Goal: Information Seeking & Learning: Check status

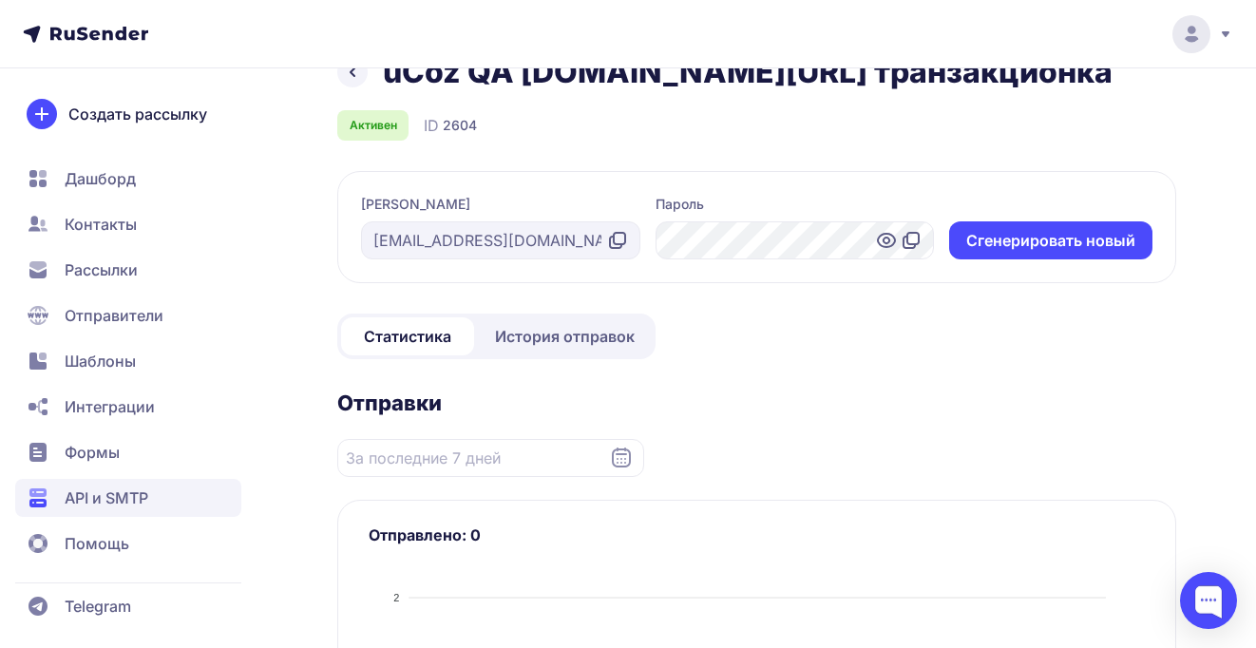
scroll to position [63, 0]
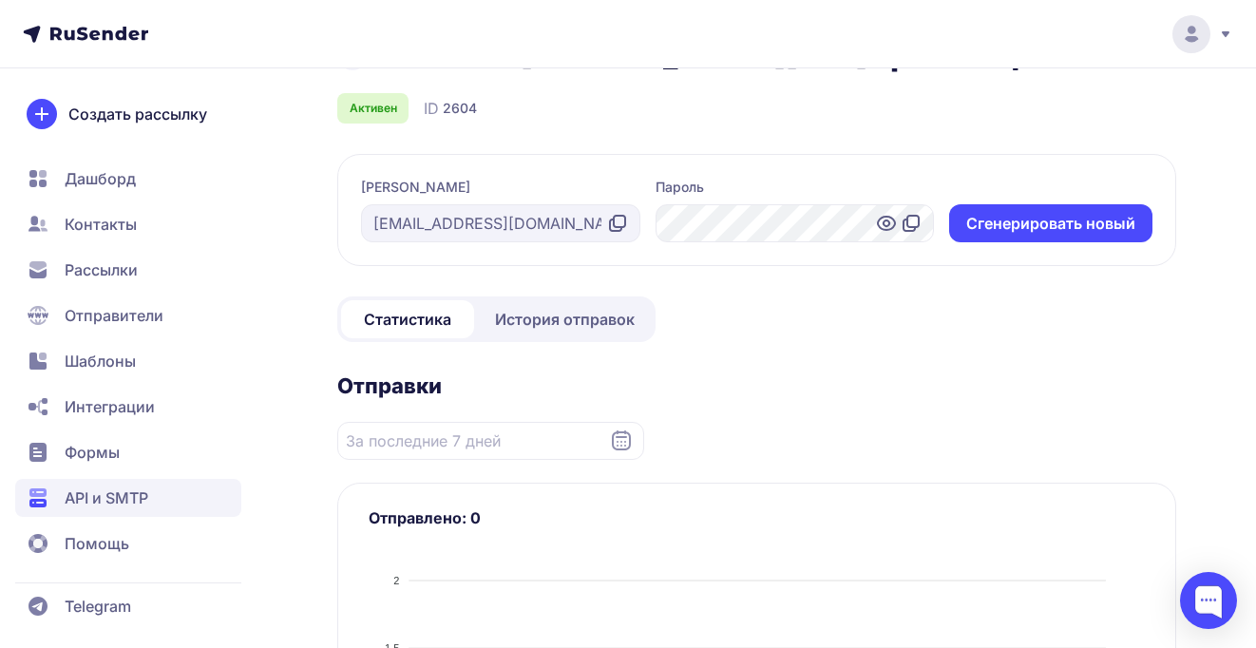
click at [100, 498] on span "API и SMTP" at bounding box center [107, 497] width 84 height 23
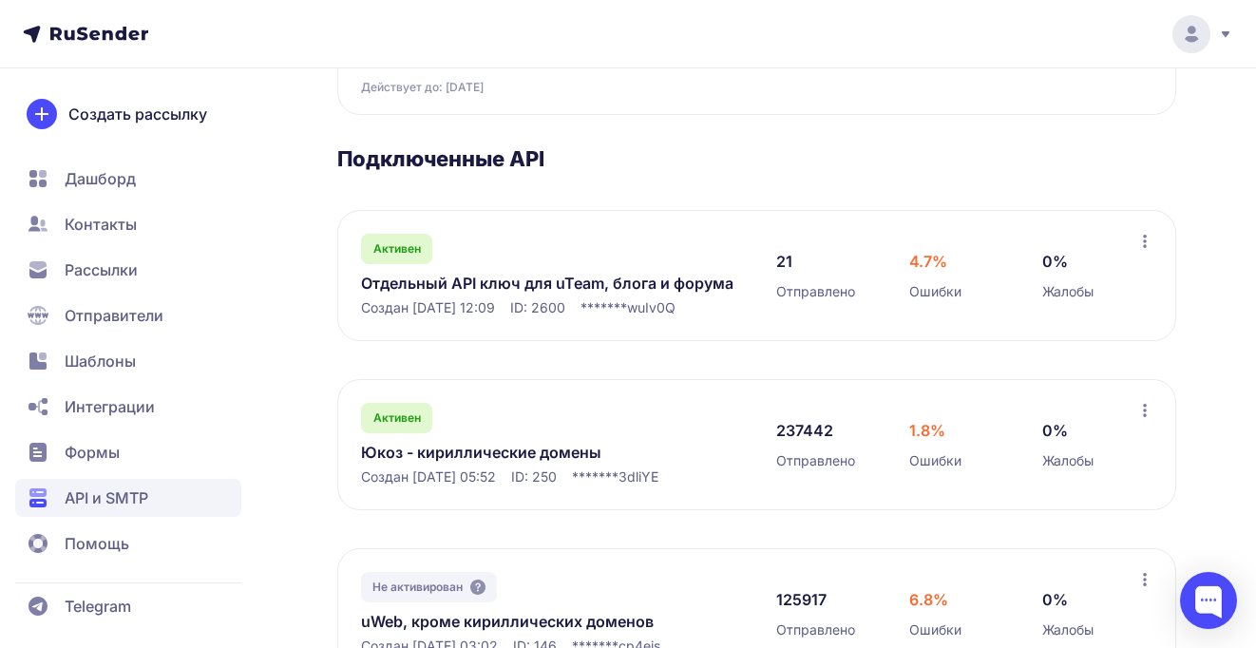
scroll to position [235, 0]
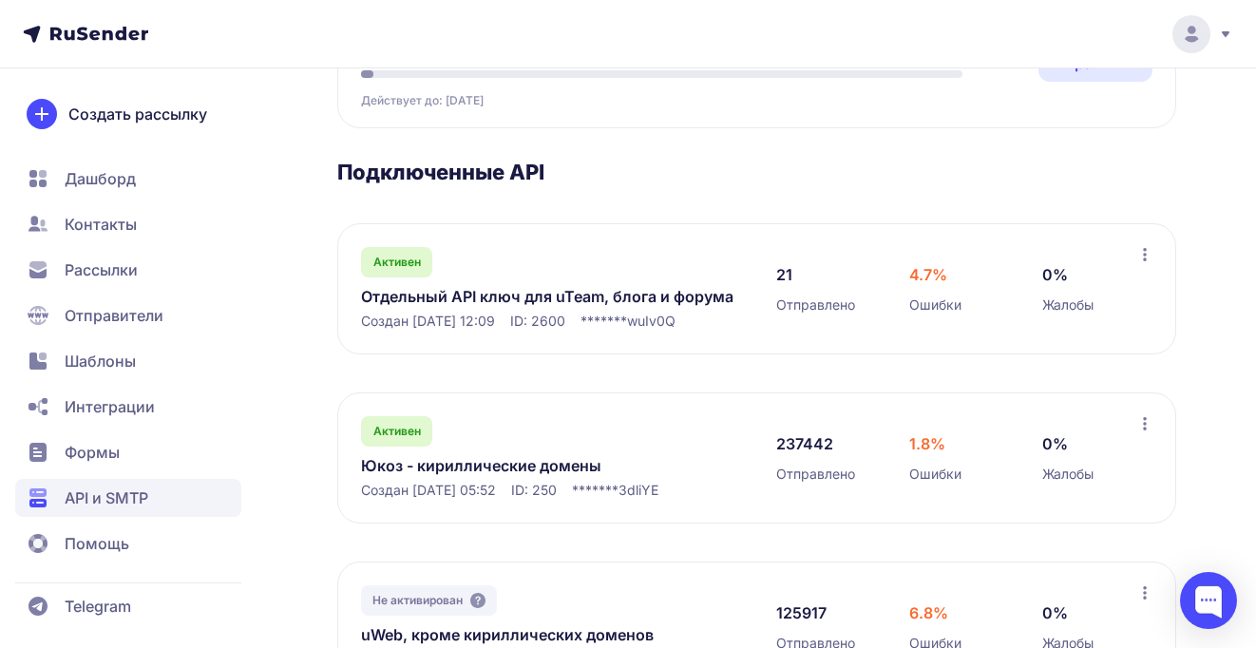
click at [519, 299] on link "Отдельный API ключ для uTeam, блога и форума" at bounding box center [549, 296] width 377 height 23
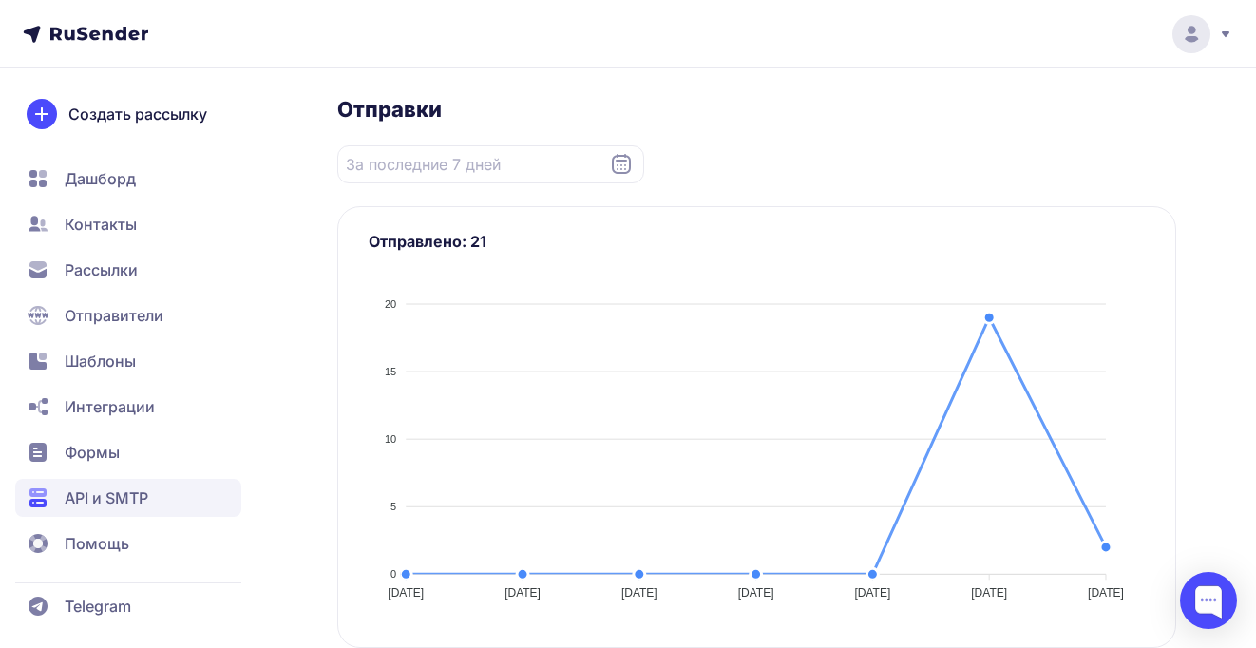
scroll to position [142, 0]
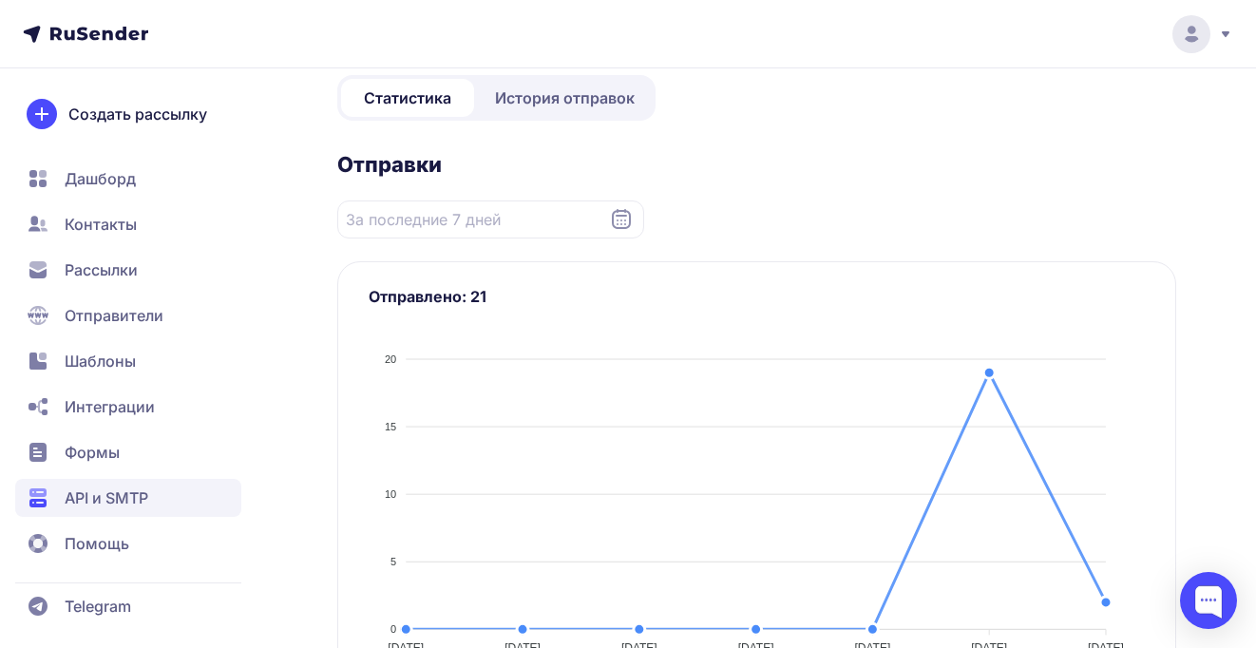
click at [563, 97] on span "История отправок" at bounding box center [565, 97] width 140 height 23
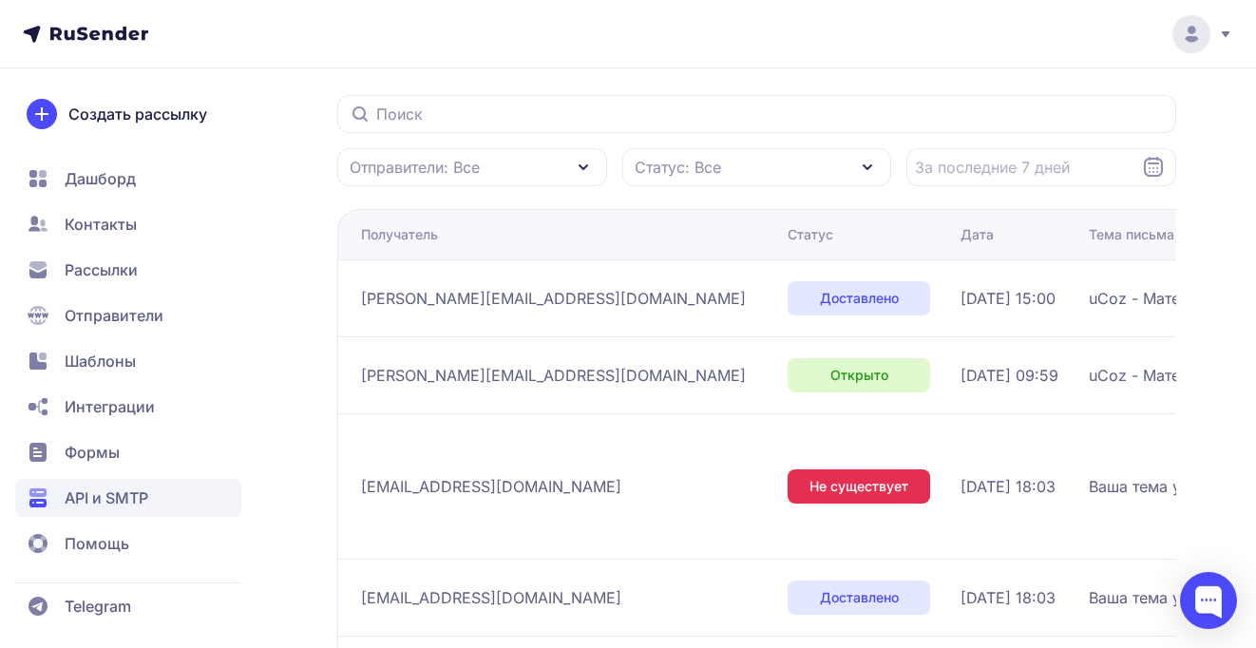
click at [82, 485] on span "API и SMTP" at bounding box center [128, 498] width 226 height 38
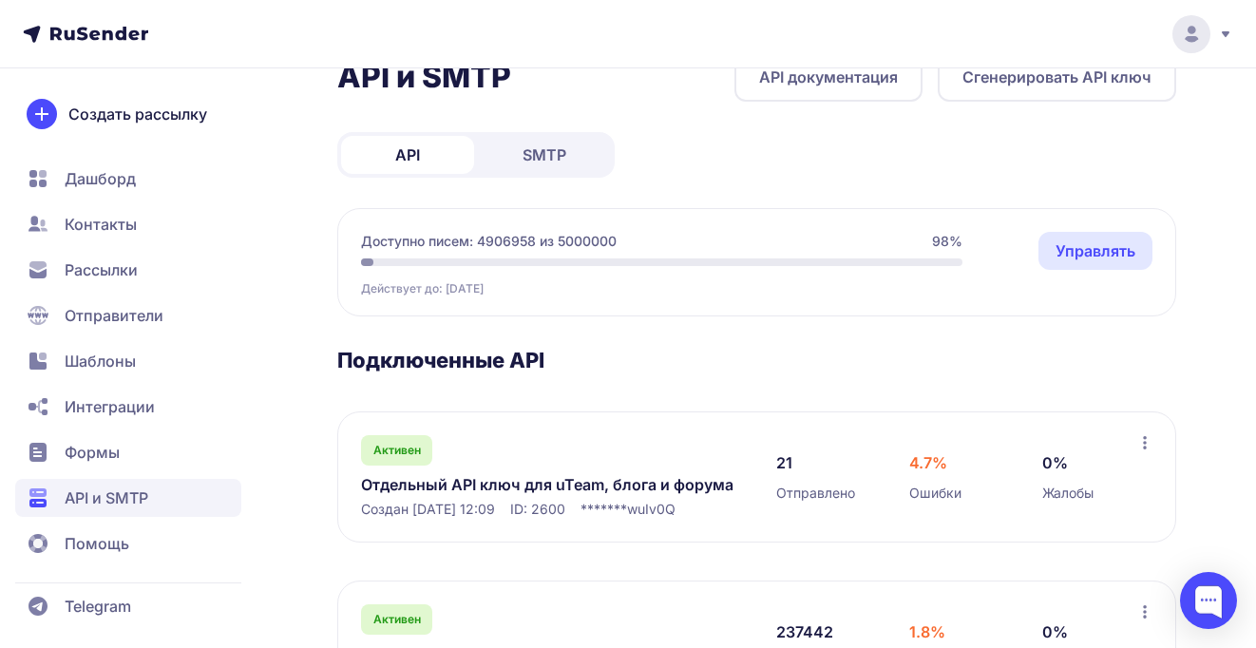
scroll to position [48, 0]
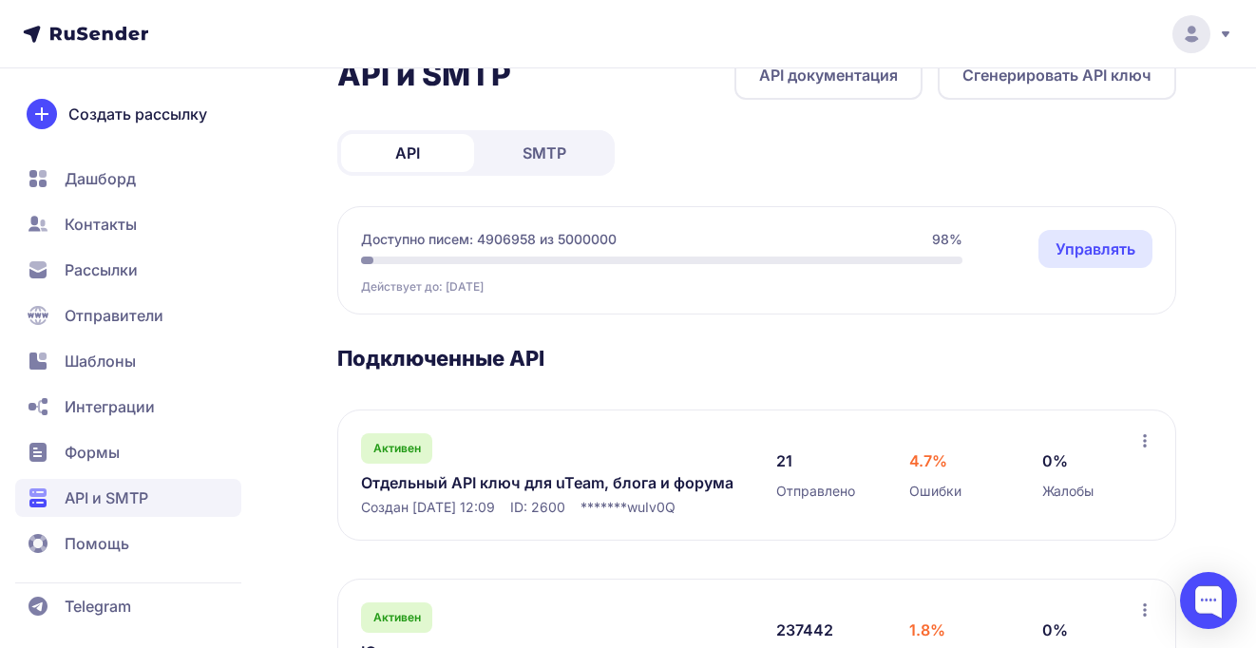
click at [548, 148] on span "SMTP" at bounding box center [545, 153] width 44 height 23
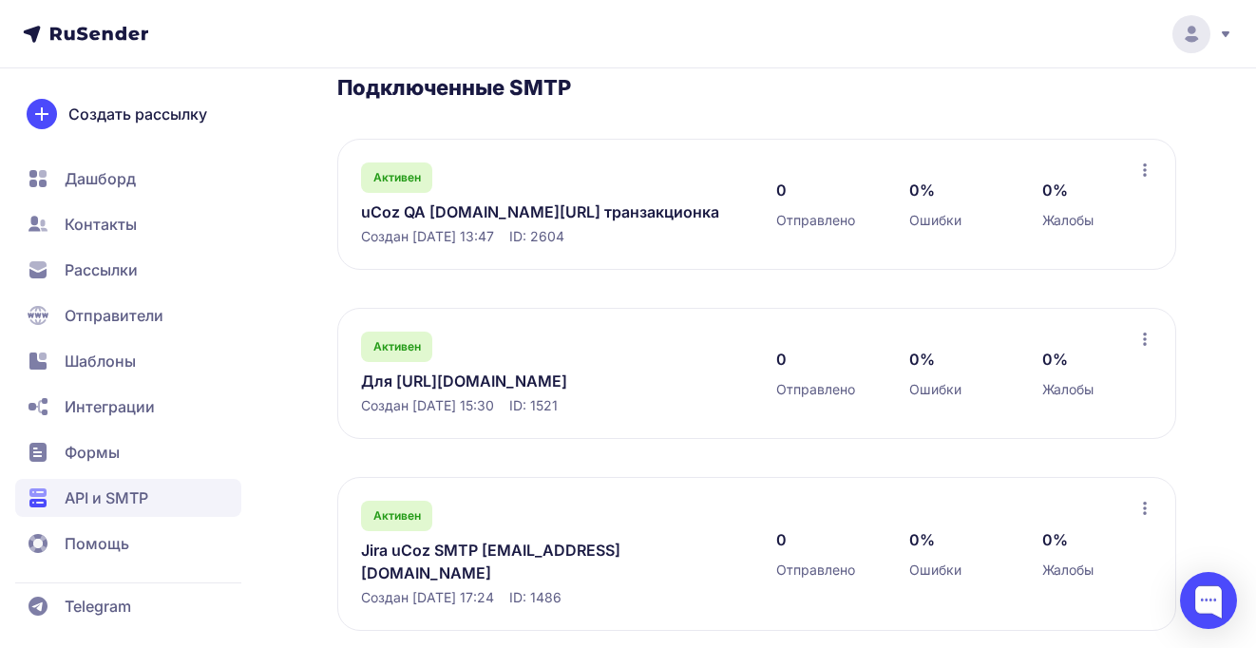
scroll to position [328, 0]
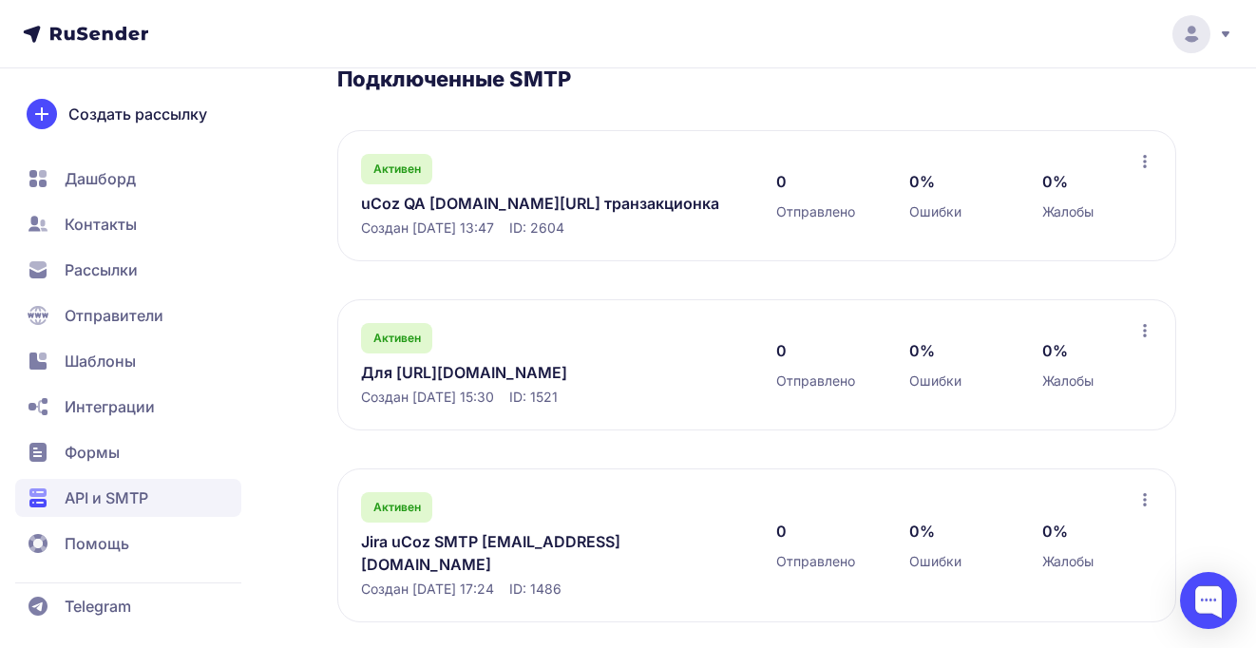
click at [486, 542] on link "Jira uCoz SMTP jira@ucozmail.com" at bounding box center [549, 553] width 377 height 46
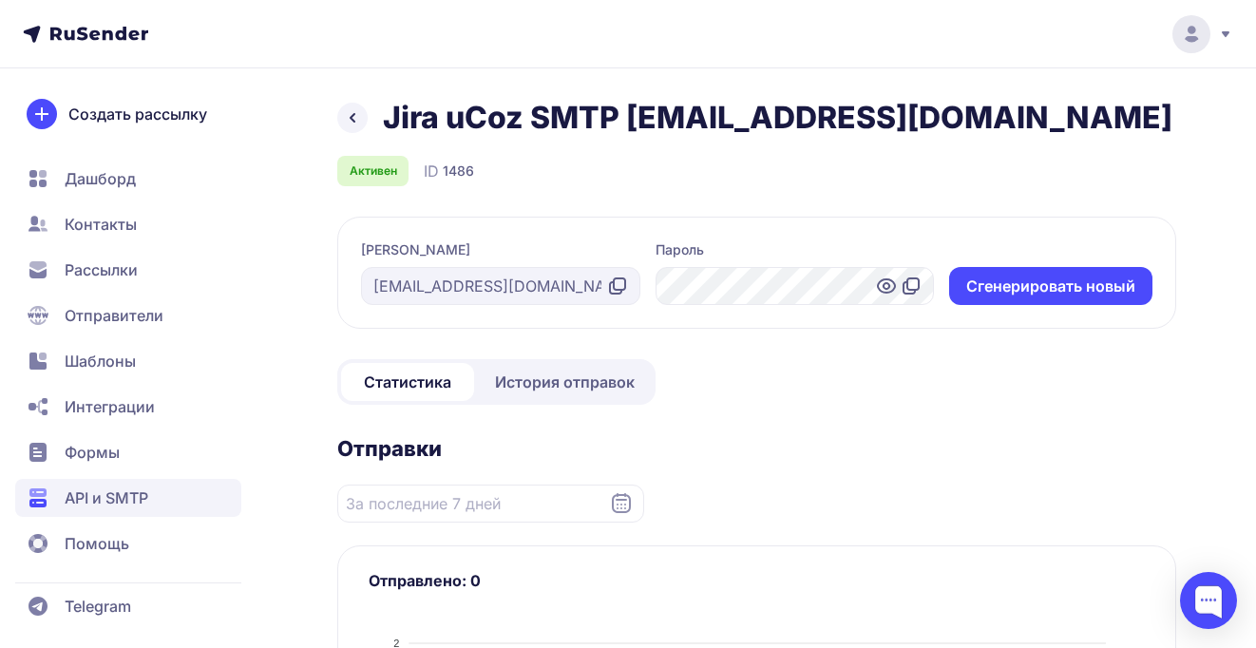
click at [358, 106] on icon at bounding box center [352, 117] width 23 height 23
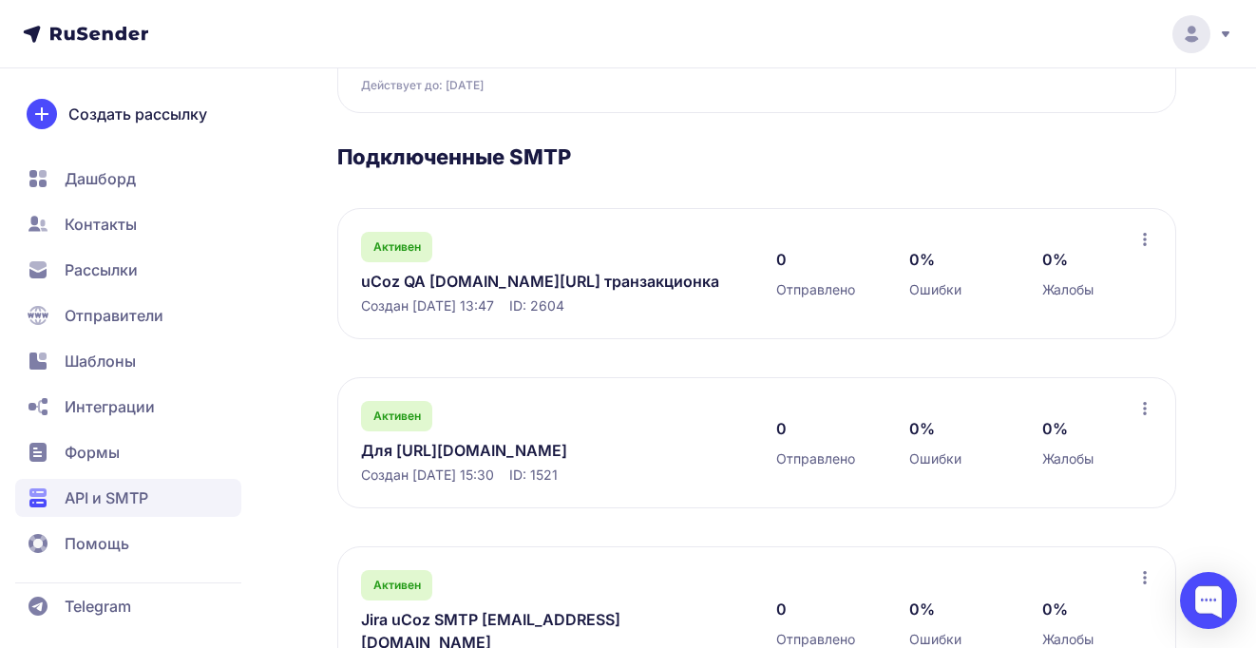
scroll to position [328, 0]
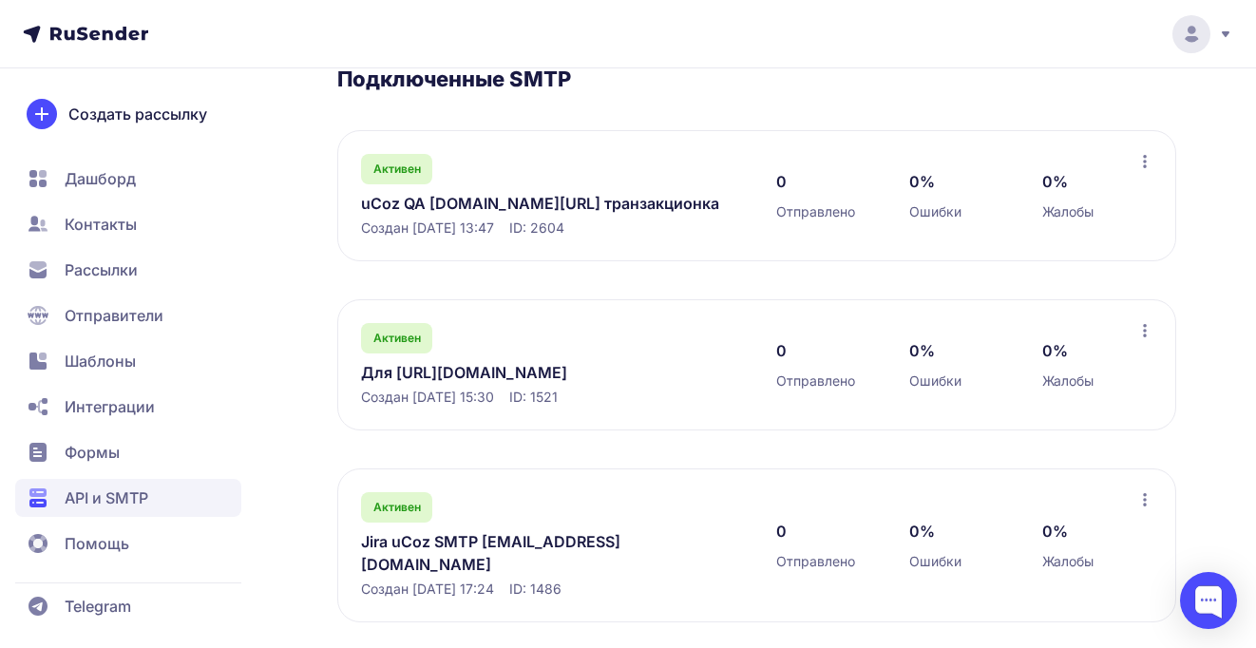
click at [1140, 333] on icon at bounding box center [1144, 330] width 15 height 15
click at [560, 340] on div "Активен Для https://customer.io/ Создан 28.11.2024, 15:30 ID: 1521" at bounding box center [549, 365] width 377 height 84
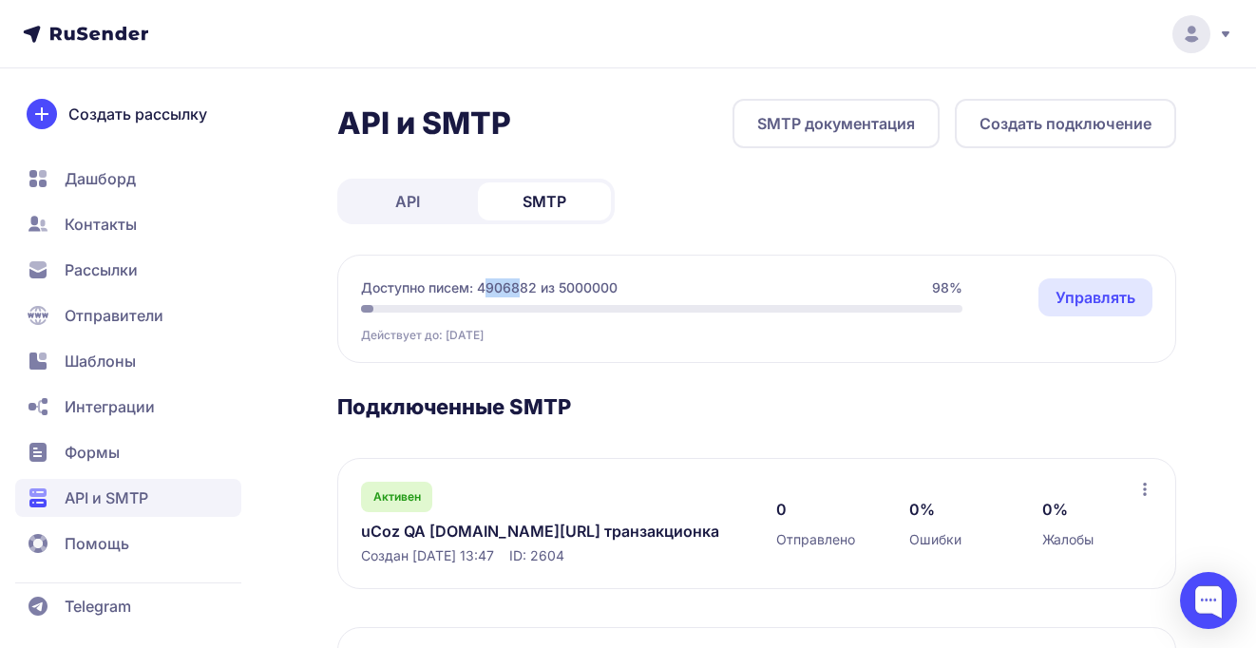
drag, startPoint x: 485, startPoint y: 287, endPoint x: 525, endPoint y: 285, distance: 40.9
click at [524, 285] on span "Доступно писем: 4906882 из 5000000" at bounding box center [489, 287] width 257 height 19
click at [525, 285] on span "Доступно писем: 4906882 из 5000000" at bounding box center [489, 287] width 257 height 19
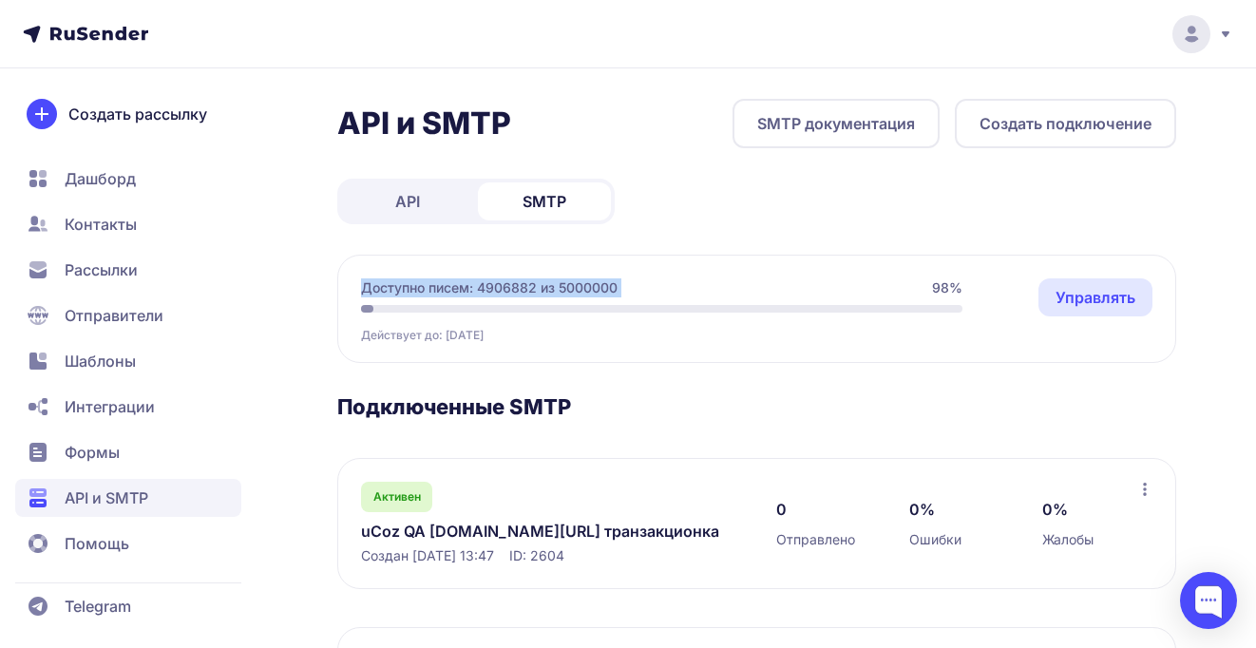
click at [793, 124] on link "SMTP документация" at bounding box center [835, 123] width 207 height 49
click at [371, 200] on link "API" at bounding box center [407, 201] width 133 height 38
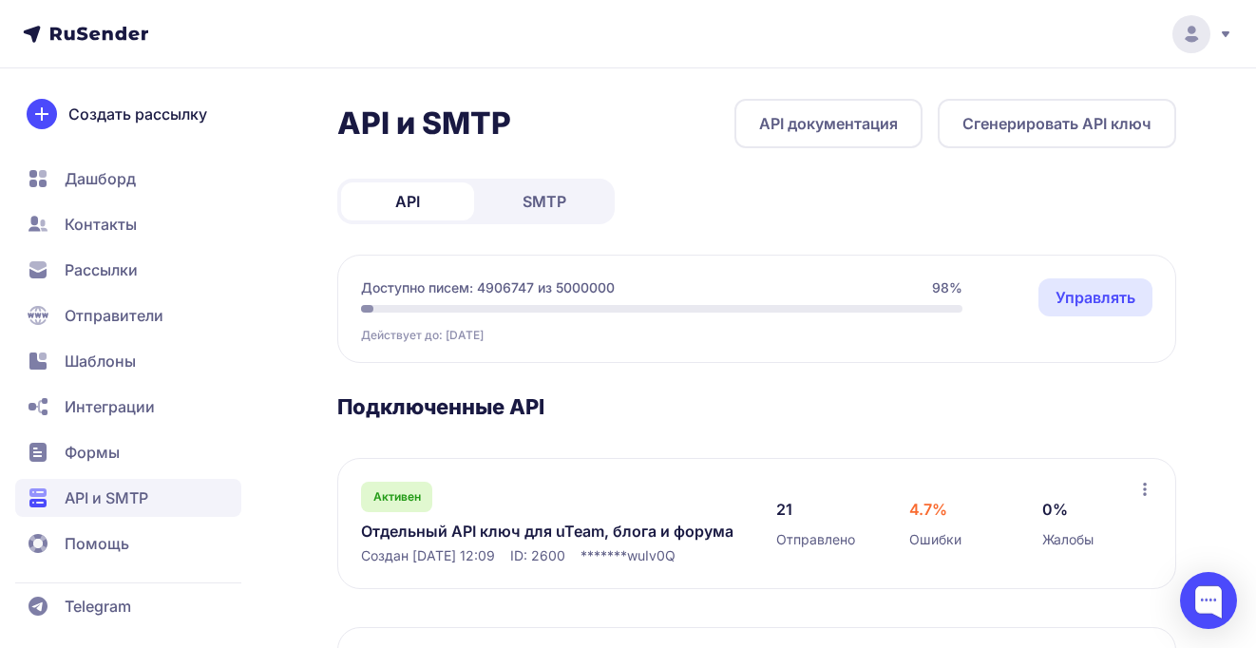
click at [539, 195] on span "SMTP" at bounding box center [545, 201] width 44 height 23
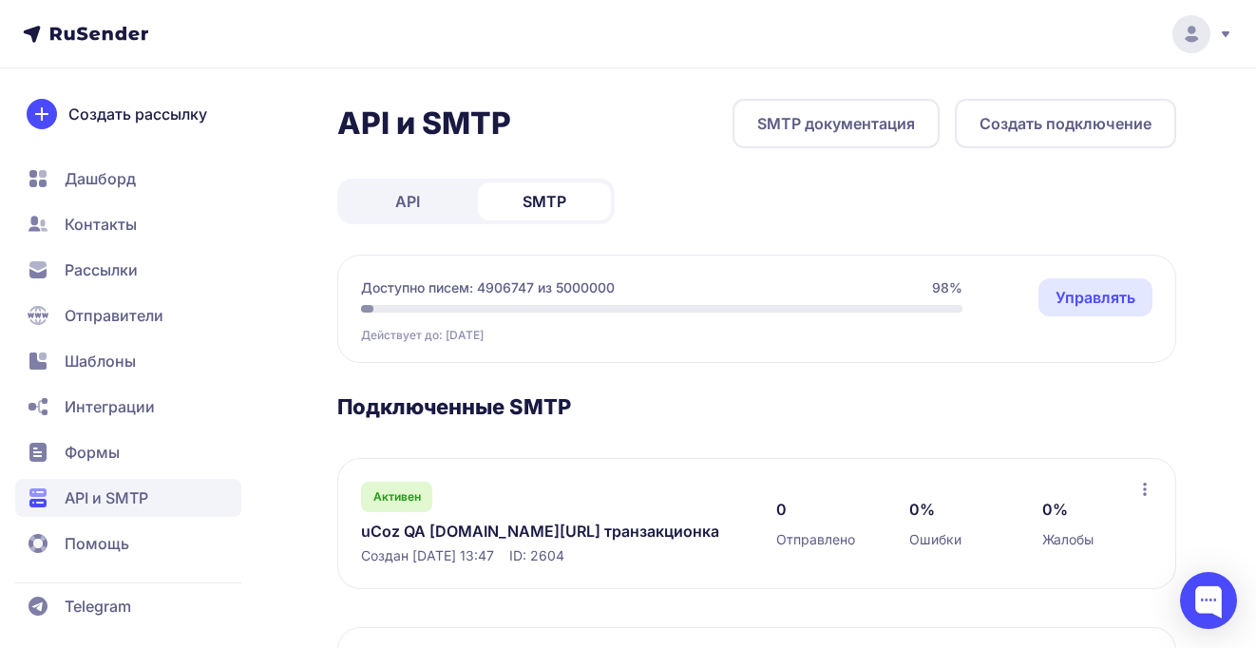
click at [515, 283] on span "Доступно писем: 4906747 из 5000000" at bounding box center [488, 287] width 254 height 19
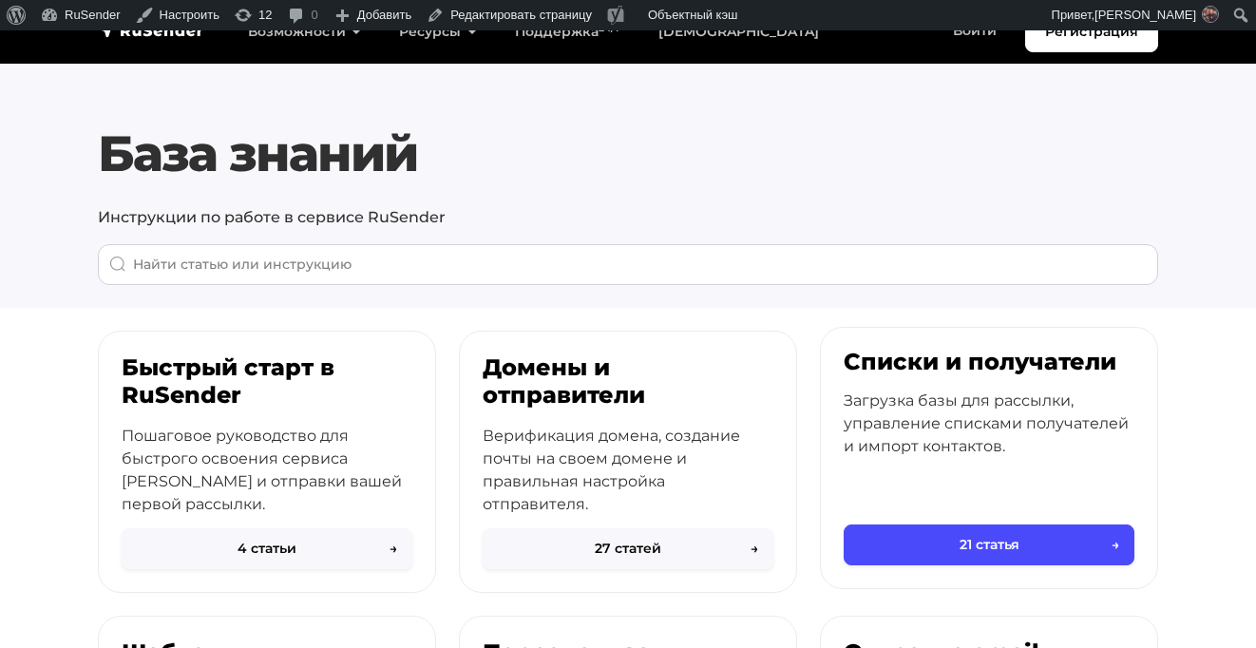
scroll to position [1120, 0]
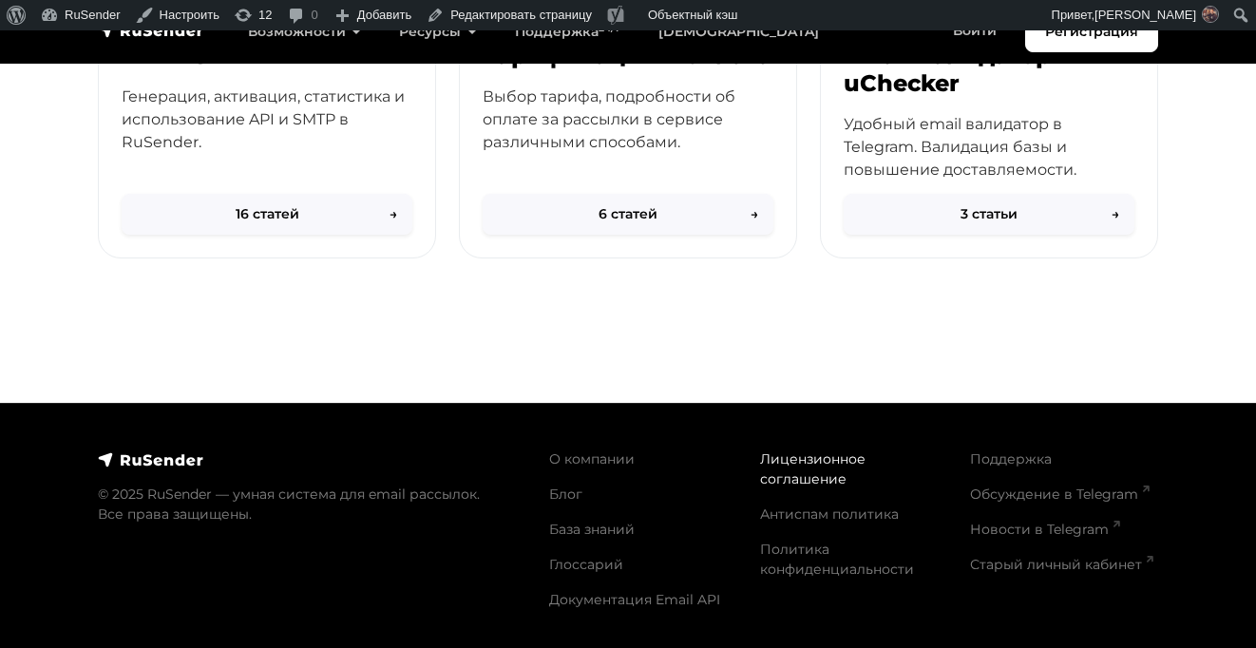
click at [783, 479] on link "Лицензионное соглашение" at bounding box center [812, 468] width 105 height 37
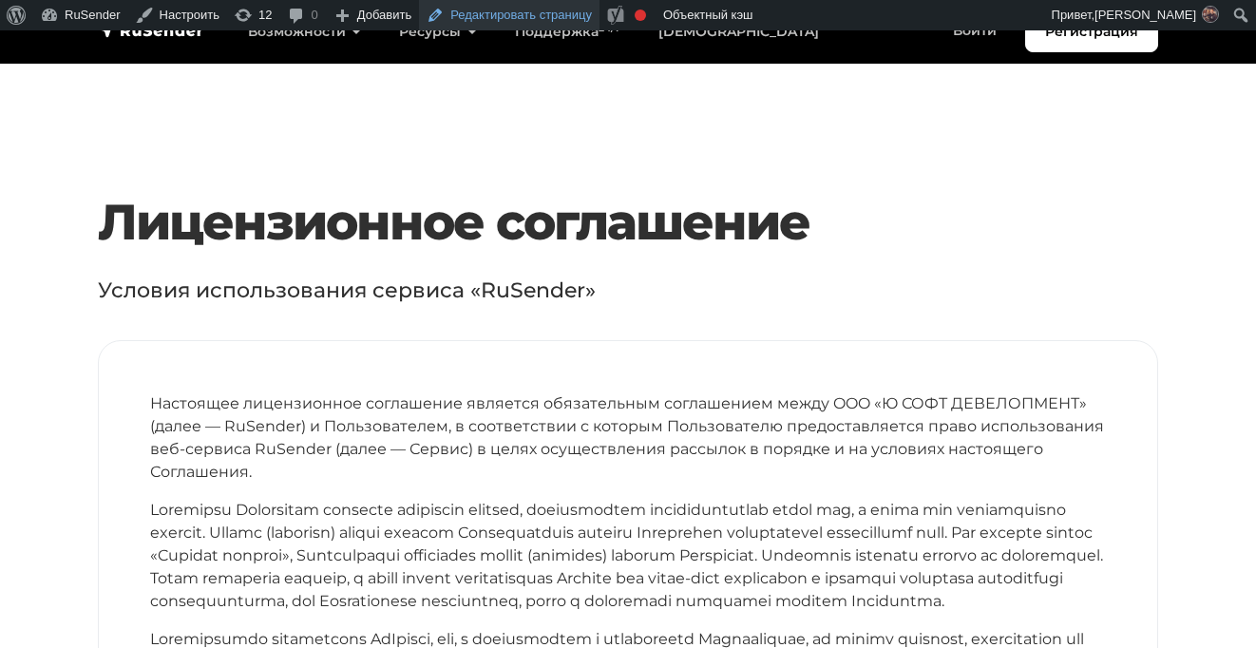
click at [535, 23] on link "Редактировать страницу" at bounding box center [509, 15] width 181 height 30
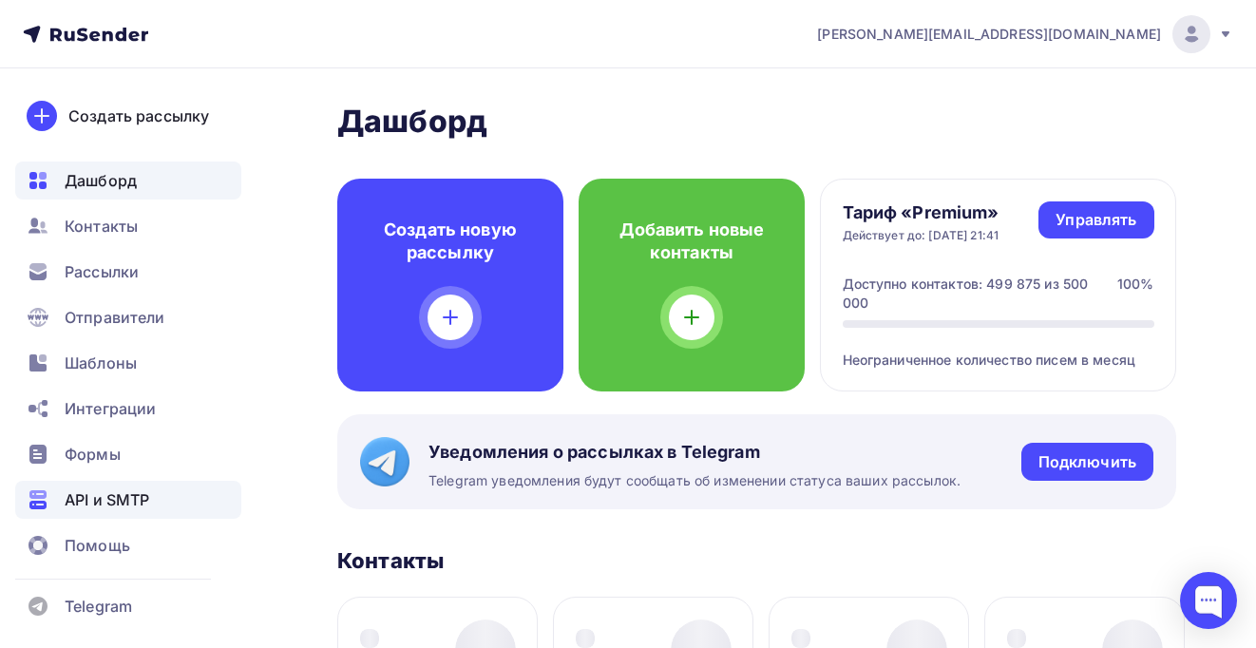
click at [103, 492] on span "API и SMTP" at bounding box center [107, 499] width 85 height 23
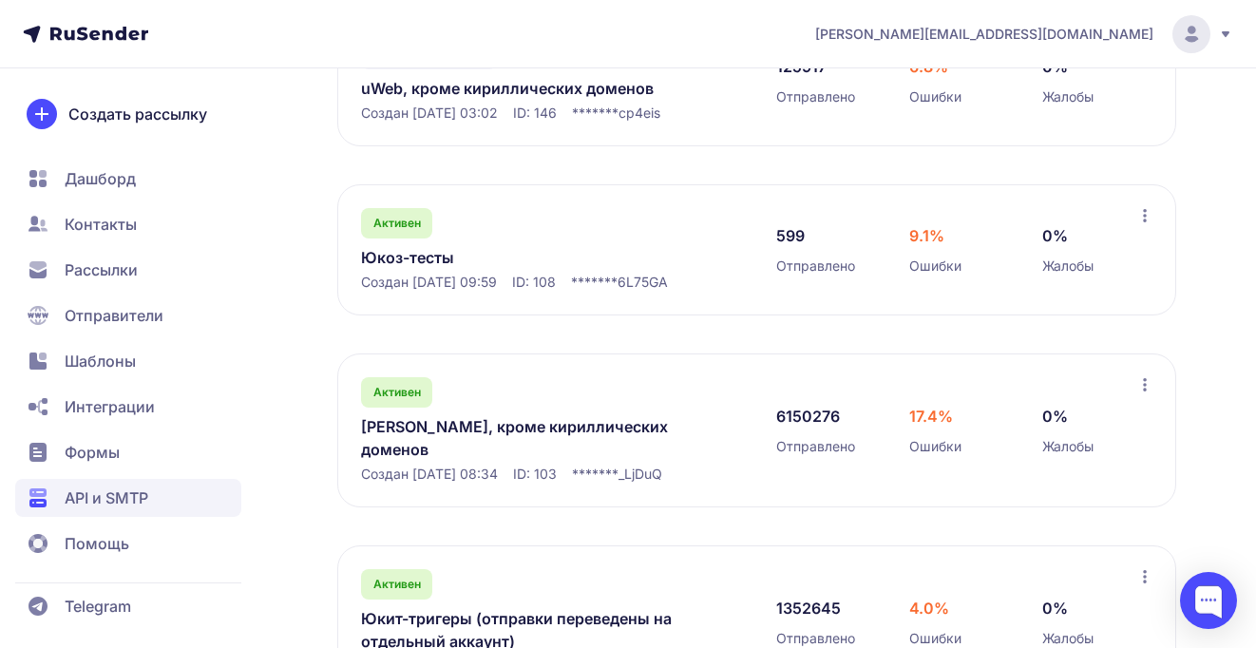
scroll to position [658, 0]
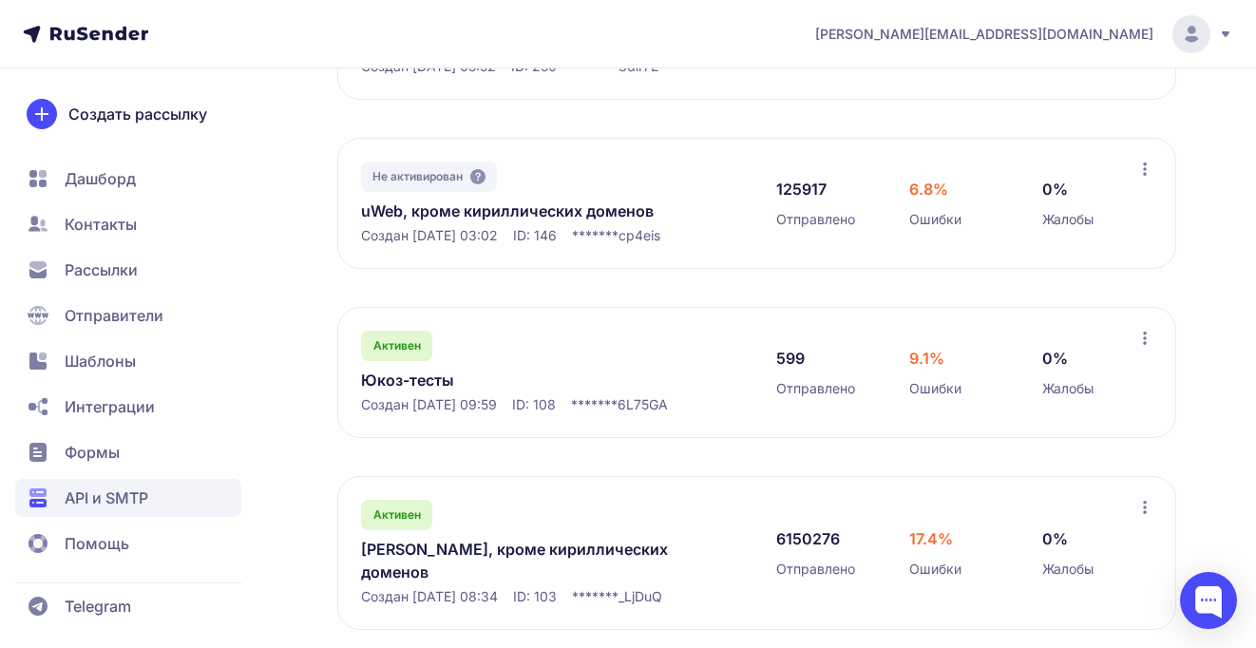
click at [515, 217] on link "uWeb, кроме кириллических доменов" at bounding box center [549, 211] width 377 height 23
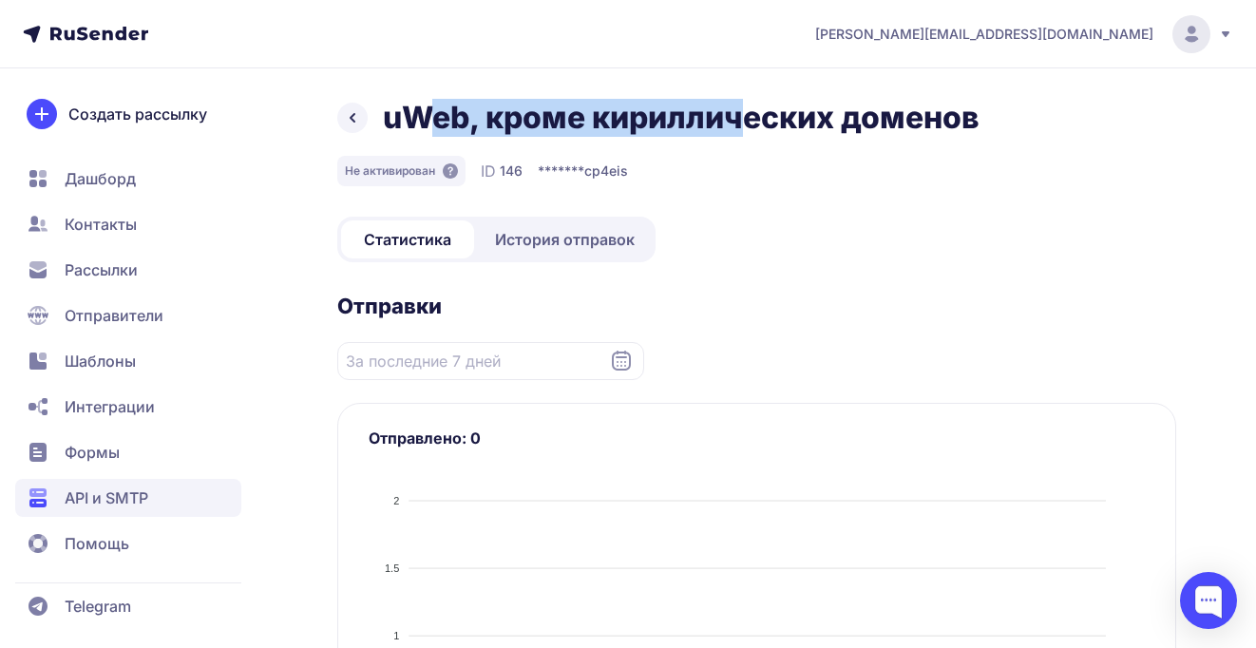
drag, startPoint x: 427, startPoint y: 109, endPoint x: 755, endPoint y: 111, distance: 328.7
click at [753, 111] on h1 "uWeb, кроме кириллических доменов" at bounding box center [681, 118] width 597 height 38
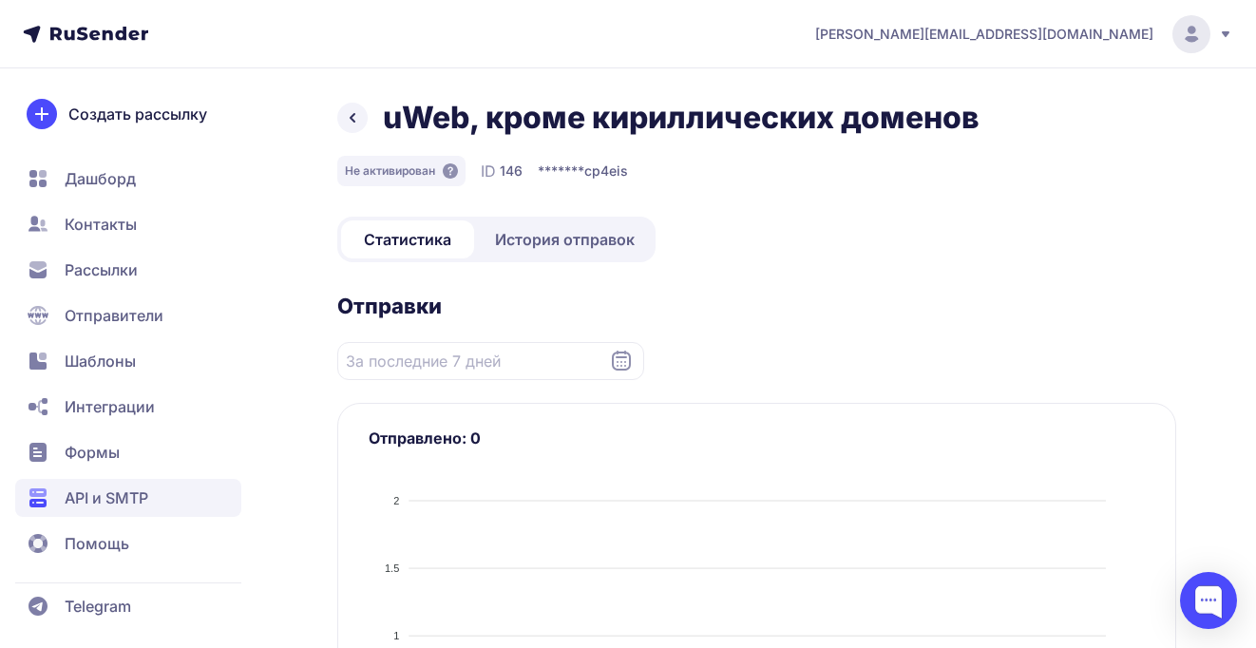
click at [755, 111] on h1 "uWeb, кроме кириллических доменов" at bounding box center [681, 118] width 597 height 38
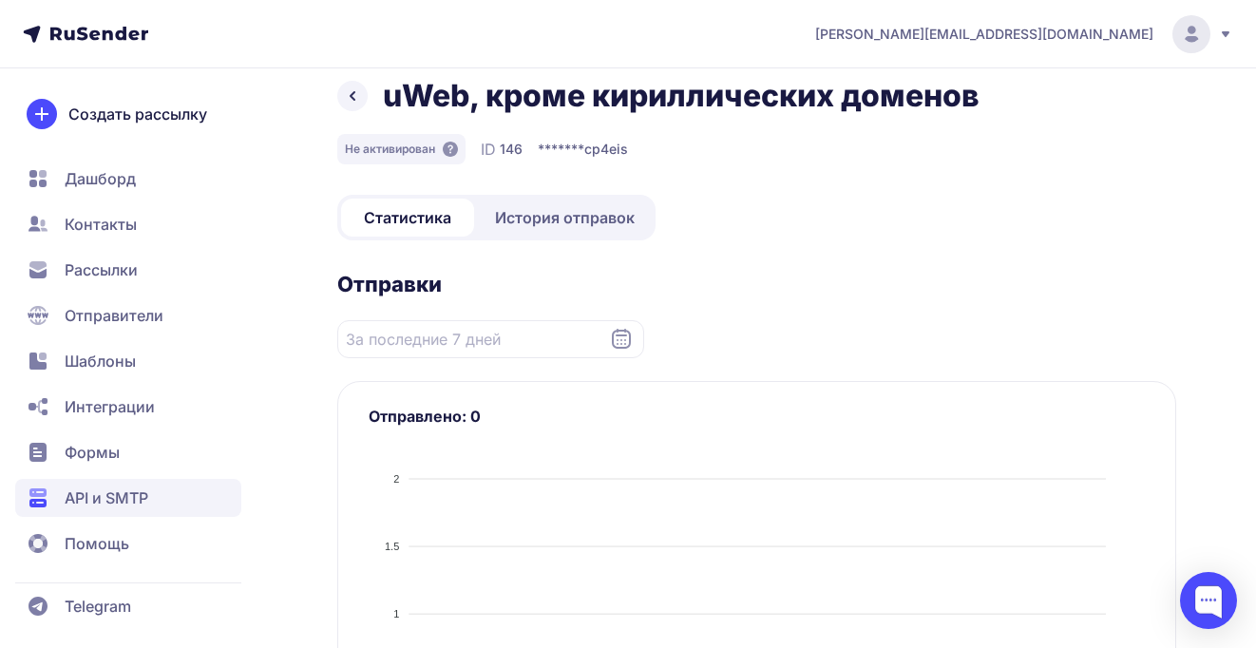
scroll to position [23, 0]
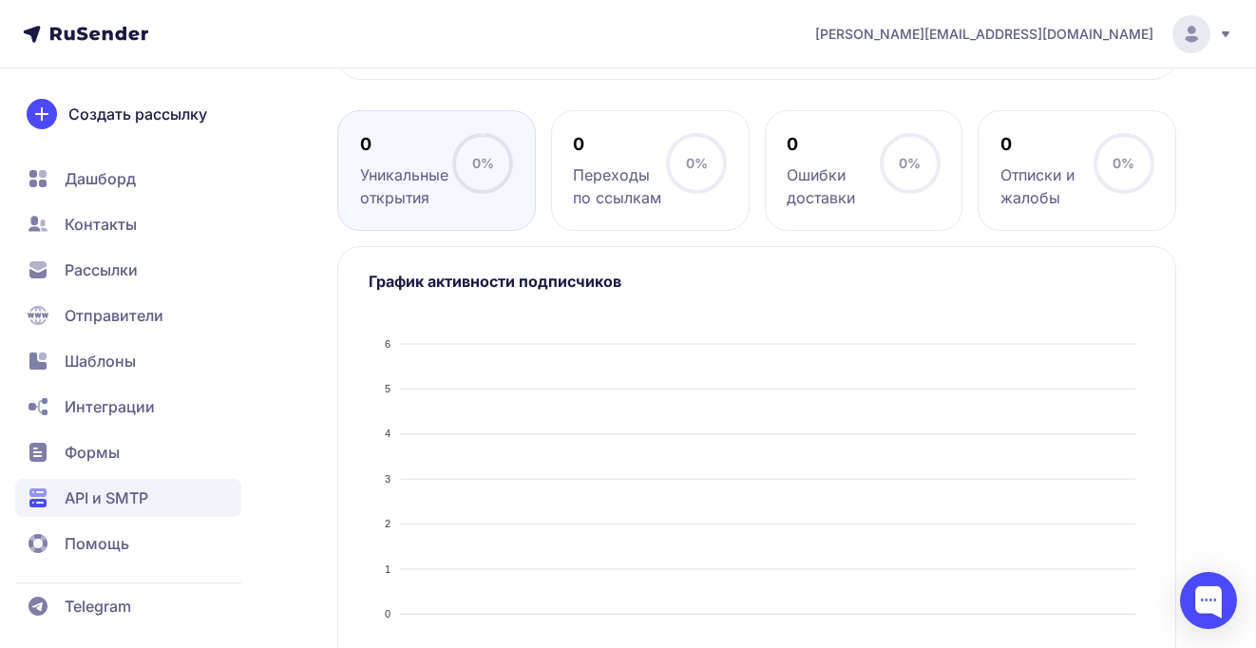
scroll to position [811, 0]
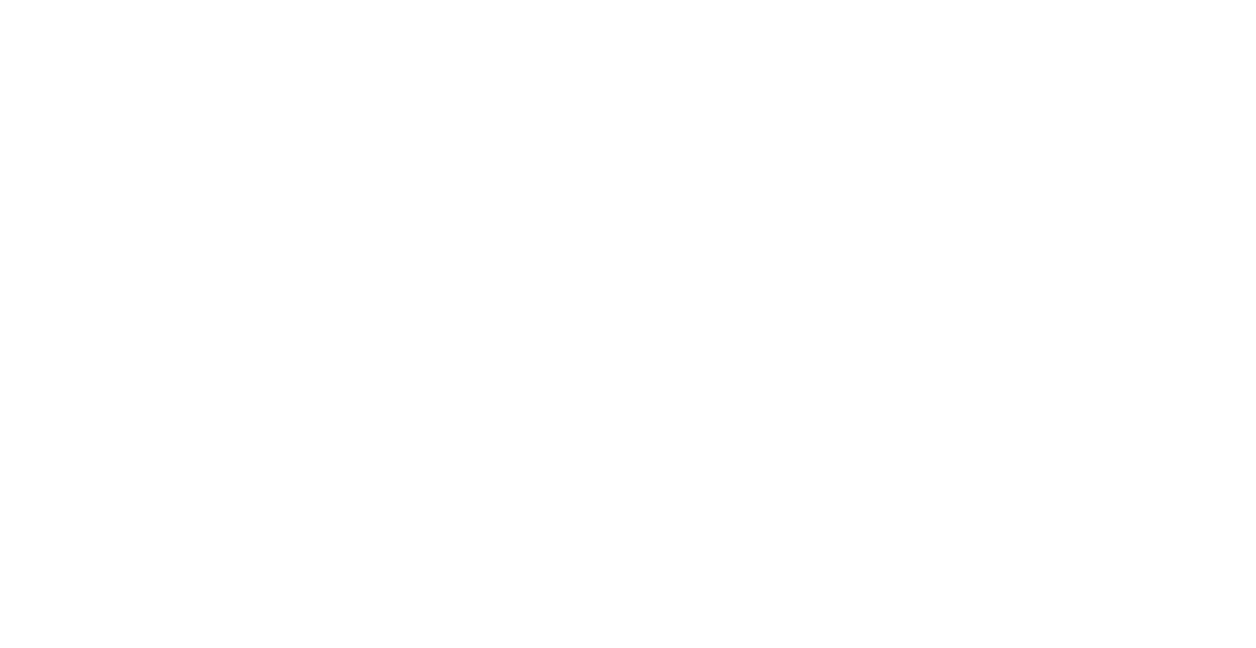
scroll to position [22, 0]
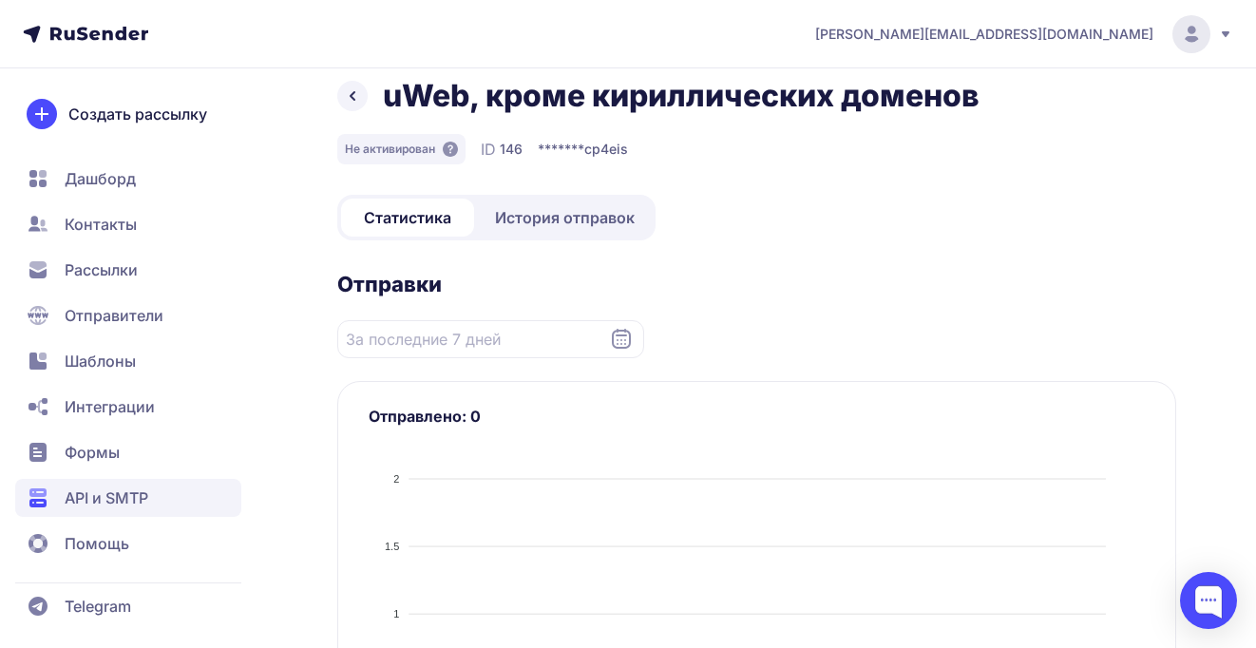
click at [619, 343] on icon at bounding box center [621, 339] width 23 height 23
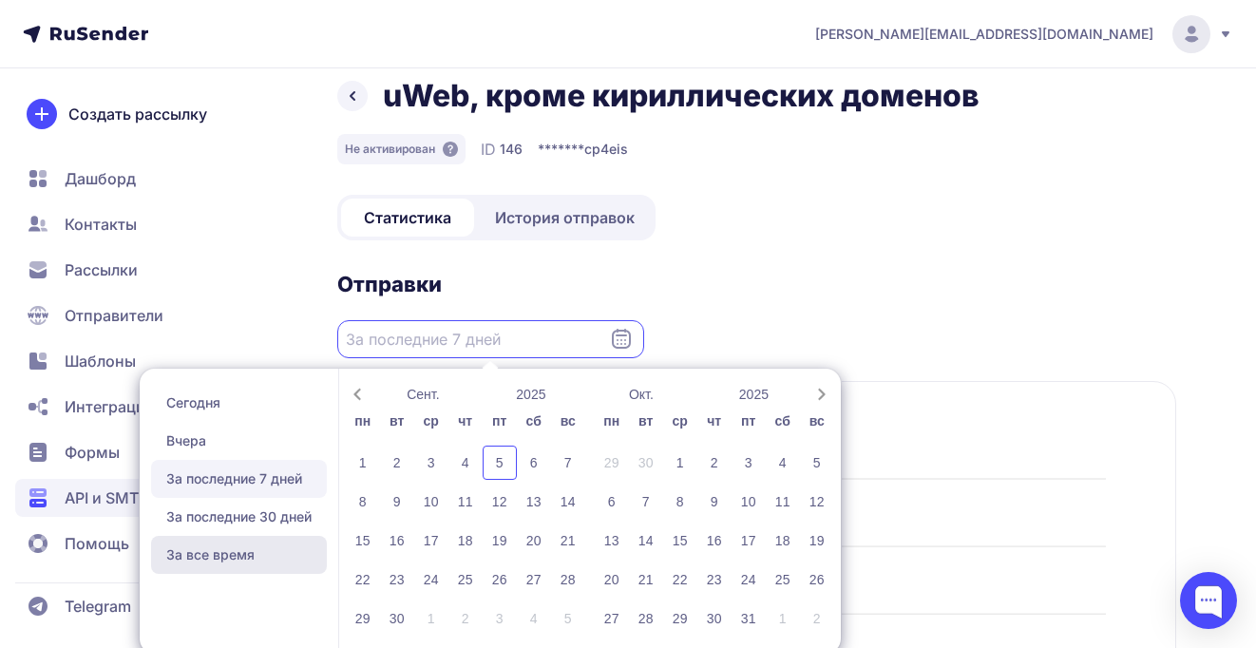
click at [219, 543] on span "За все время" at bounding box center [239, 555] width 176 height 38
type input "[DATE] - [DATE]"
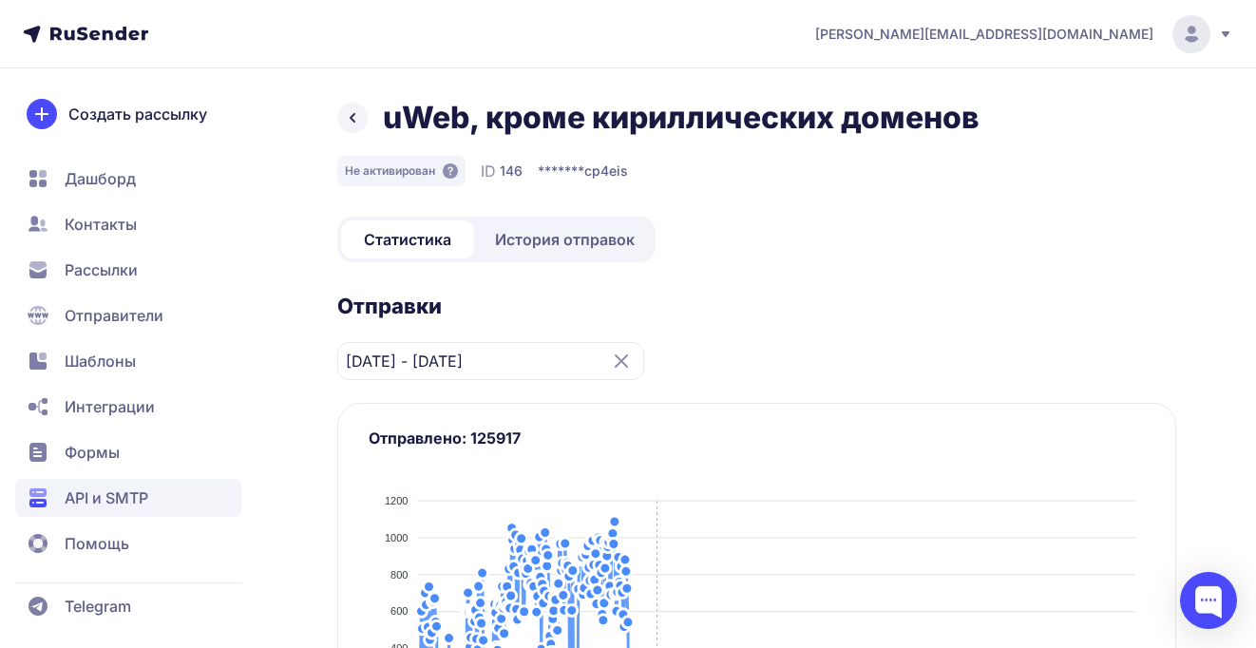
click at [453, 145] on div "uWeb, кроме кириллических доменов Не активирован ID 146 ******* cp4eis" at bounding box center [756, 142] width 839 height 87
click at [1196, 29] on circle at bounding box center [1191, 34] width 38 height 38
click at [1056, 184] on div "Выйти" at bounding box center [1062, 180] width 319 height 38
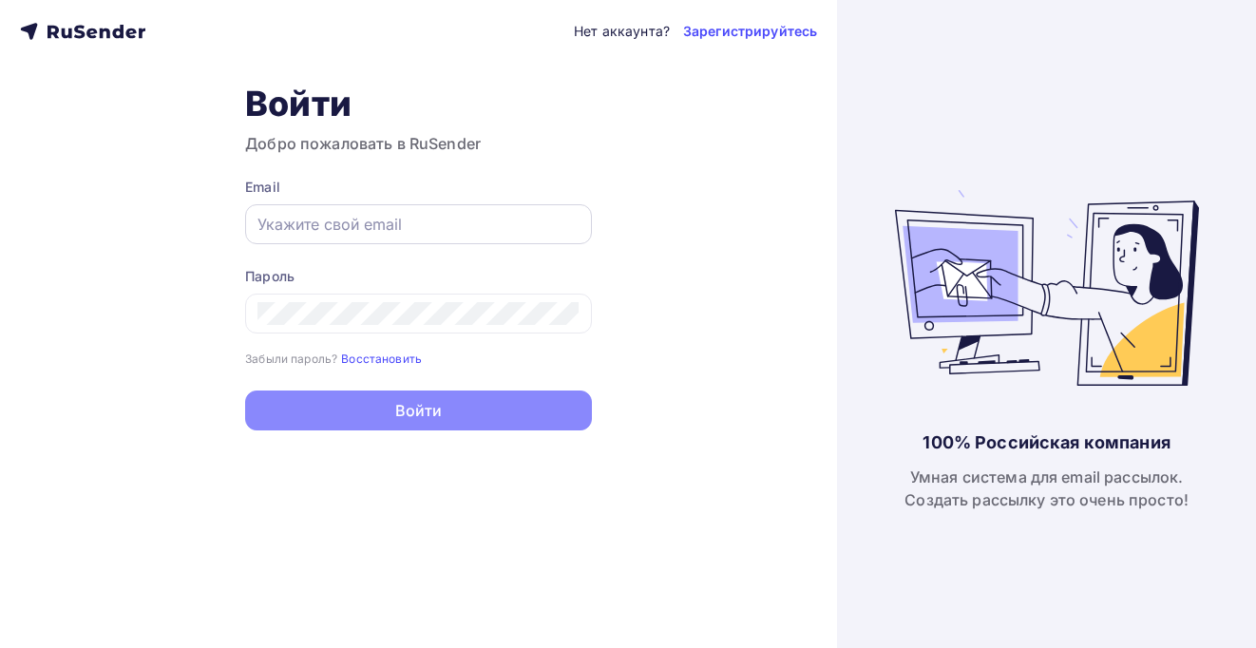
click at [357, 213] on input "text" at bounding box center [418, 224] width 322 height 23
type input "[EMAIL_ADDRESS][DOMAIN_NAME]"
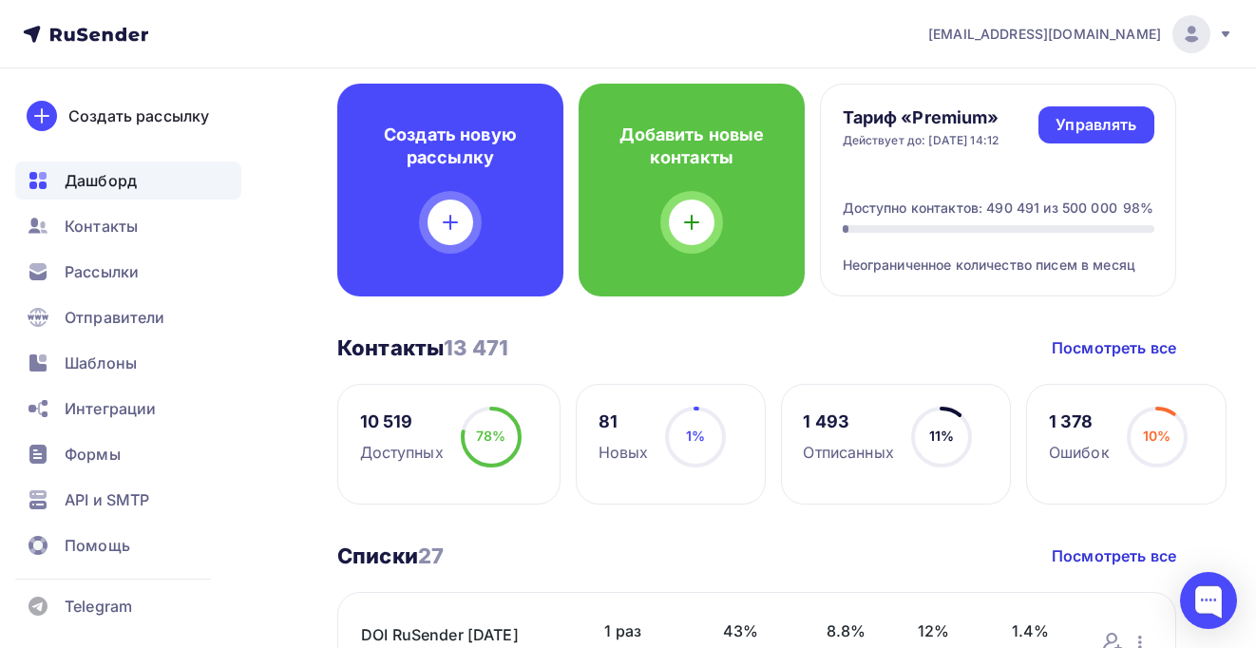
scroll to position [96, 0]
